Goal: Find specific page/section: Find specific page/section

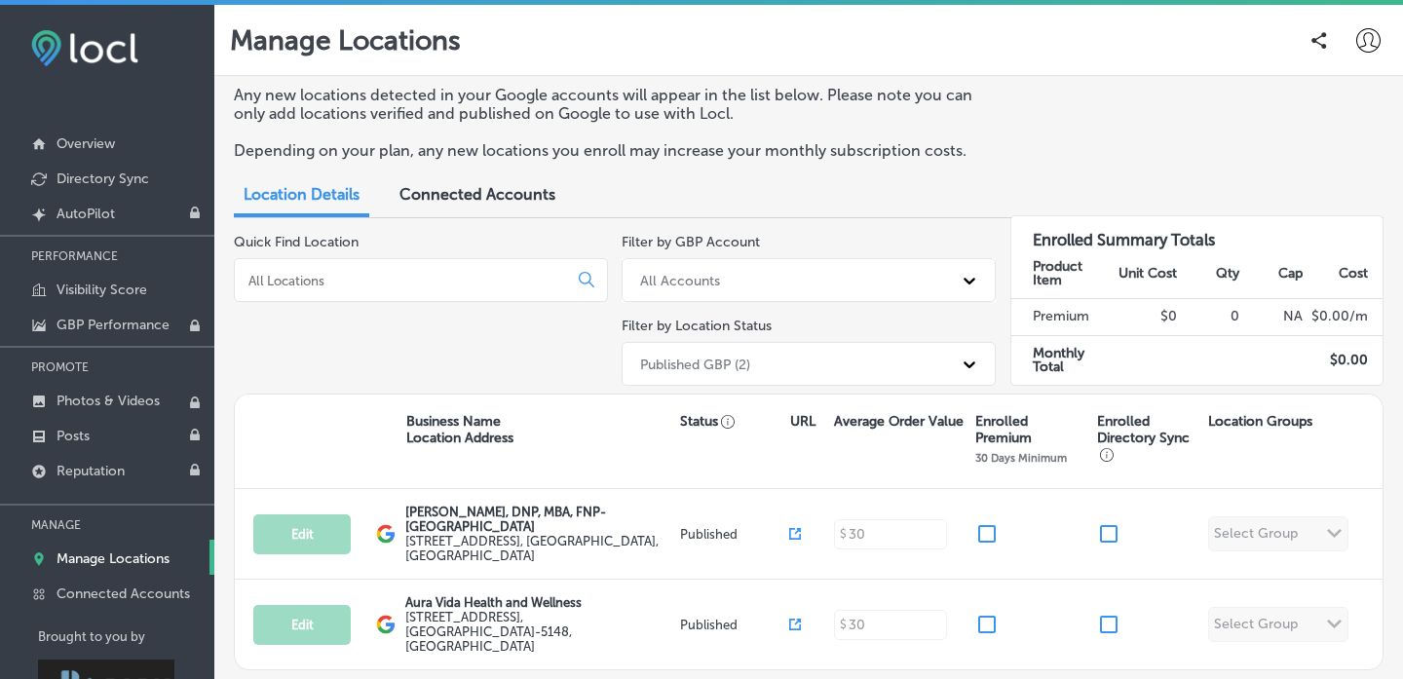
click at [477, 188] on span "Connected Accounts" at bounding box center [477, 194] width 156 height 19
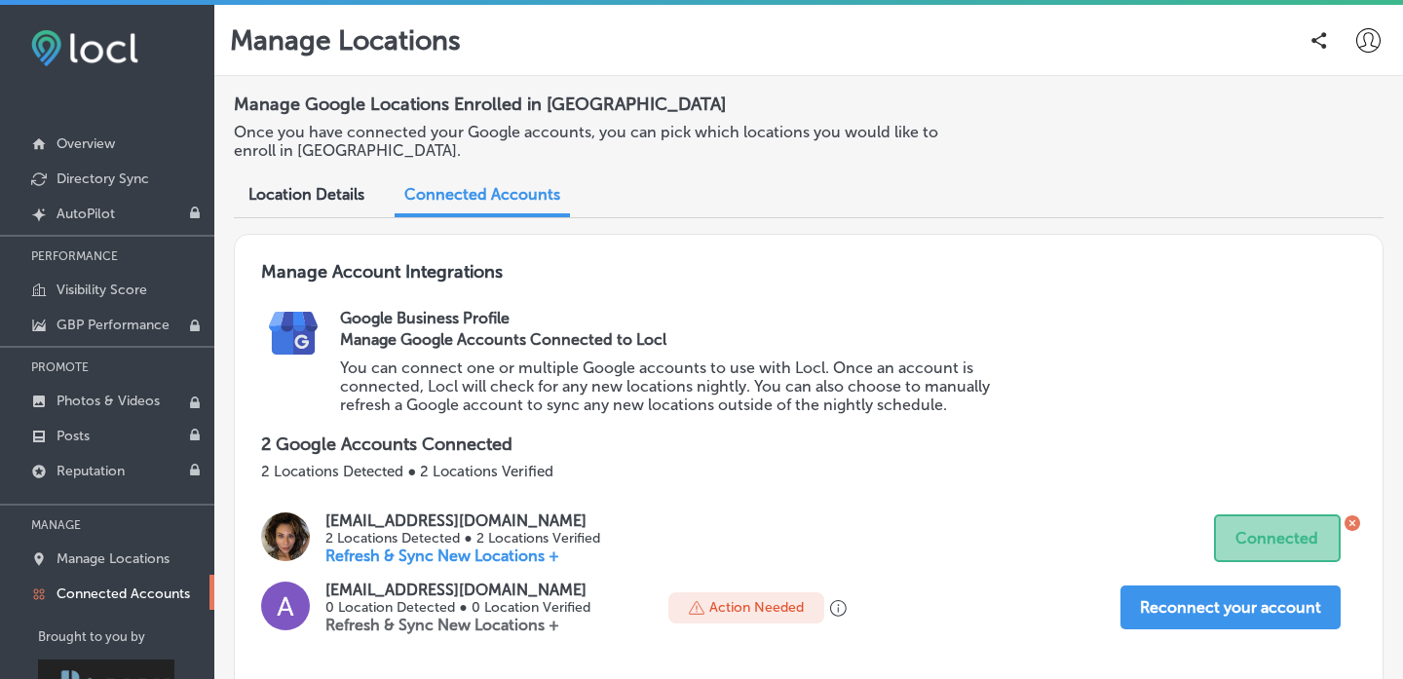
click at [1368, 37] on icon at bounding box center [1368, 40] width 24 height 24
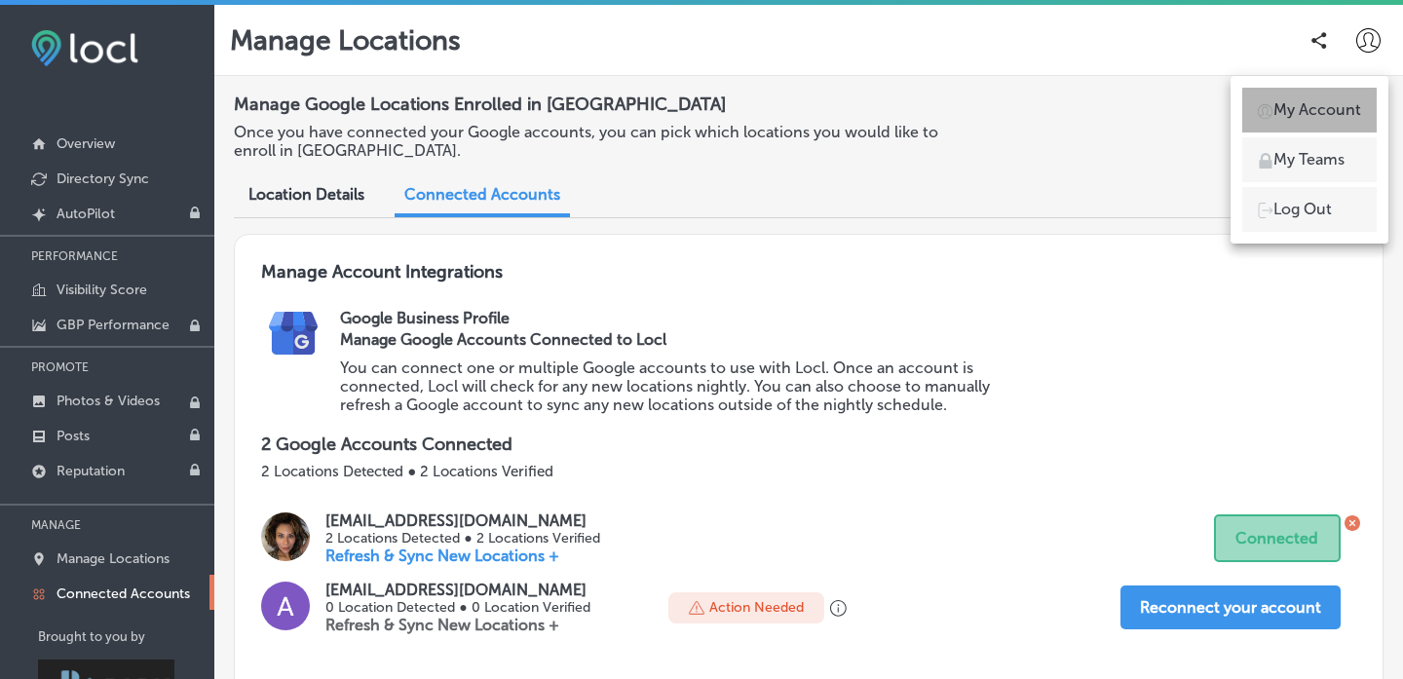
click at [1331, 120] on p "My Account" at bounding box center [1317, 109] width 88 height 23
select select "US"
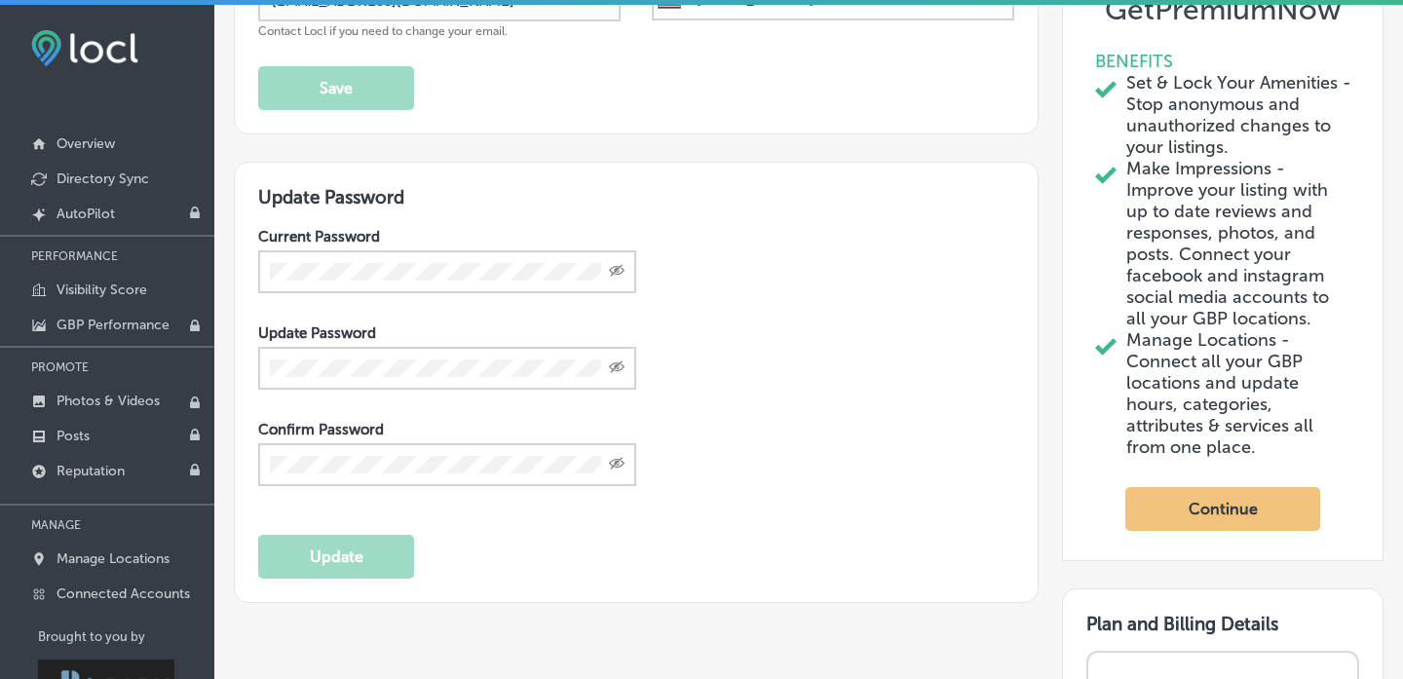
scroll to position [271, 0]
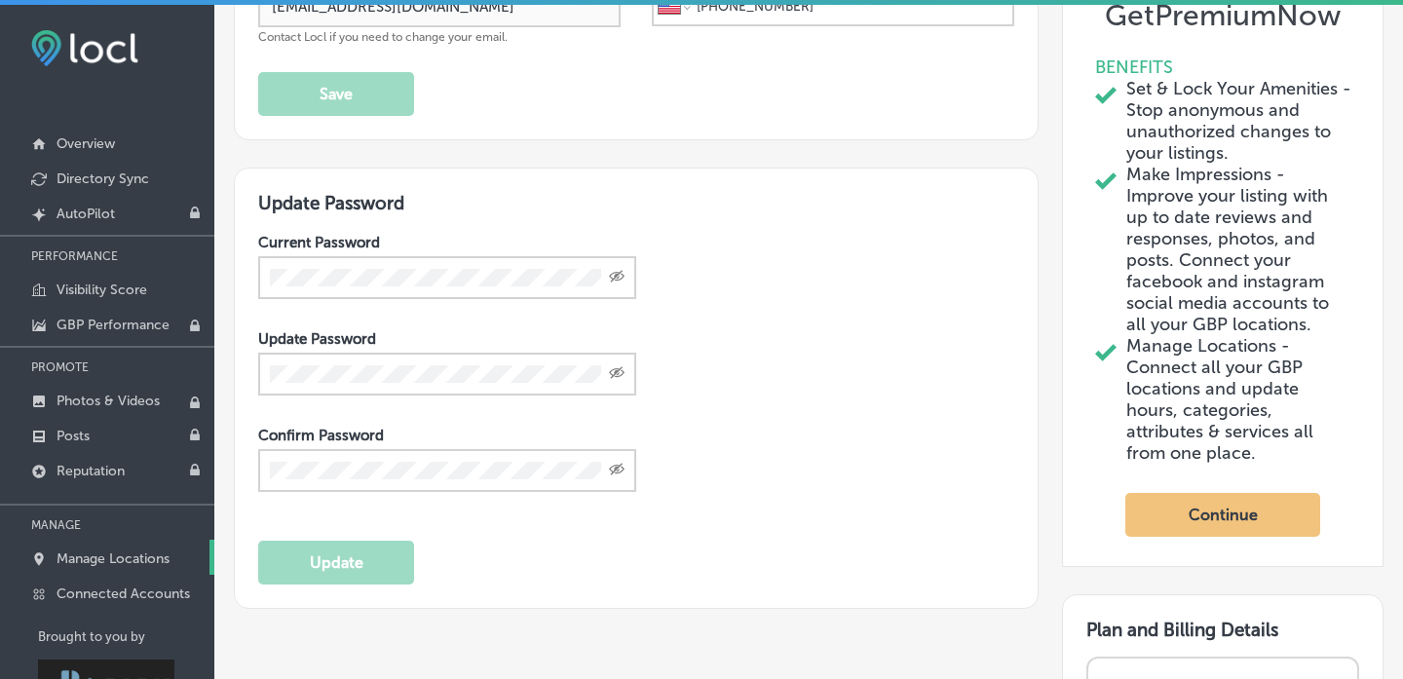
click at [126, 561] on p "Manage Locations" at bounding box center [112, 558] width 113 height 17
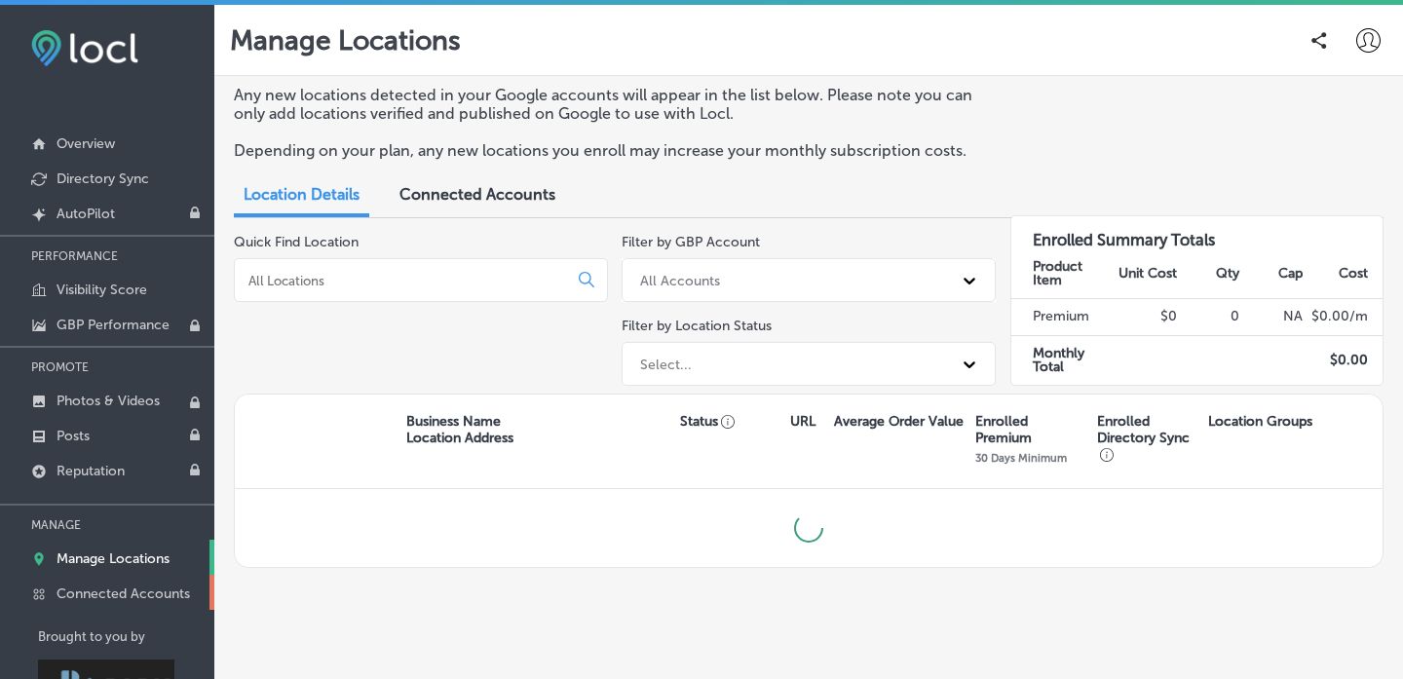
click at [123, 594] on p "Connected Accounts" at bounding box center [122, 593] width 133 height 17
